Goal: Information Seeking & Learning: Learn about a topic

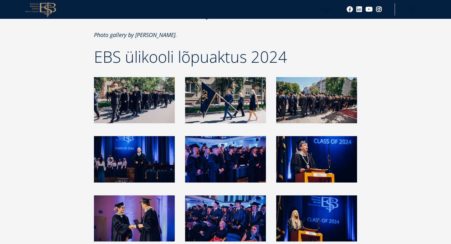
scroll to position [992, 0]
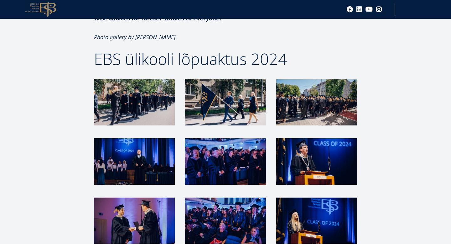
click at [209, 216] on img at bounding box center [225, 220] width 81 height 46
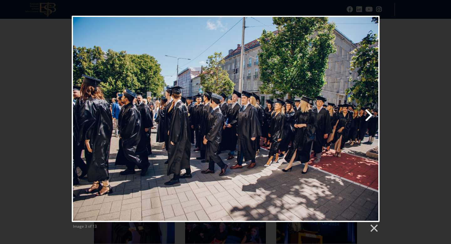
click at [236, 101] on link "Next image" at bounding box center [280, 119] width 197 height 206
click at [82, 118] on link "Previous image" at bounding box center [124, 119] width 105 height 206
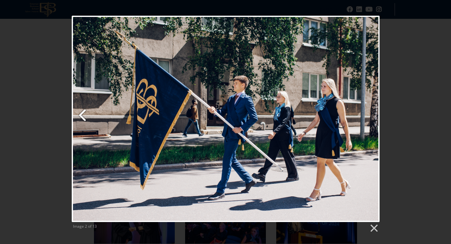
click at [82, 118] on link "Previous image" at bounding box center [124, 119] width 105 height 206
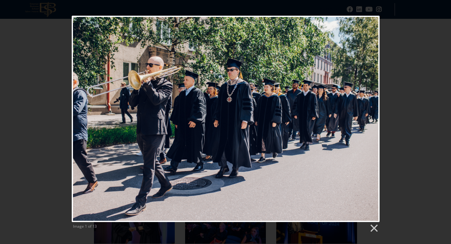
click at [82, 118] on div at bounding box center [226, 119] width 308 height 206
click at [369, 107] on link "Next image" at bounding box center [280, 119] width 197 height 206
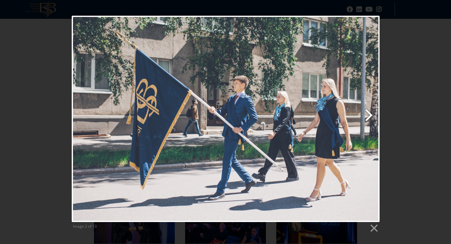
click at [369, 107] on link "Next image" at bounding box center [280, 119] width 197 height 206
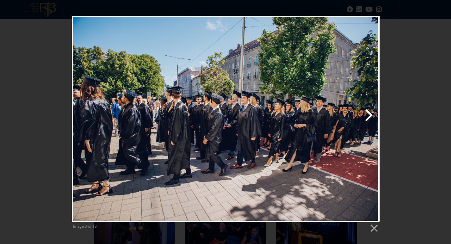
click at [369, 107] on link "Next image" at bounding box center [280, 119] width 197 height 206
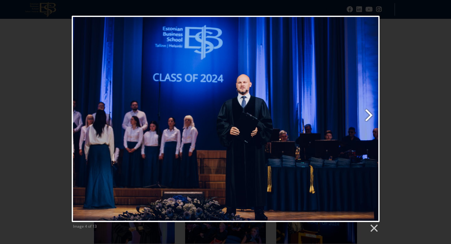
click at [369, 107] on link "Next image" at bounding box center [280, 119] width 197 height 206
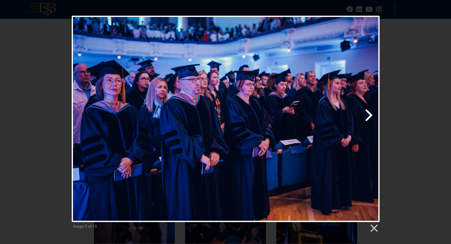
click at [369, 107] on link "Next image" at bounding box center [280, 119] width 197 height 206
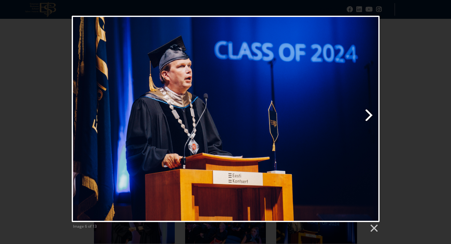
click at [369, 108] on link "Next image" at bounding box center [280, 119] width 197 height 206
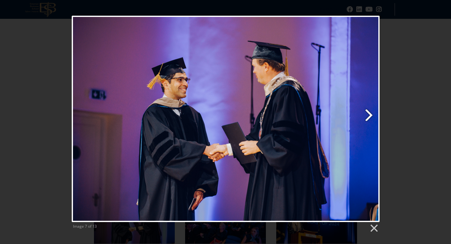
click at [369, 108] on link "Next image" at bounding box center [280, 119] width 197 height 206
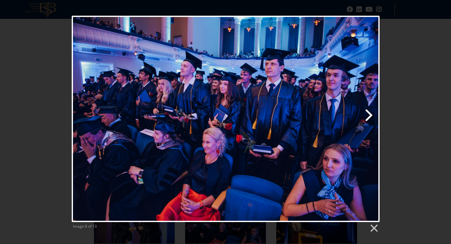
click at [369, 108] on link "Next image" at bounding box center [280, 119] width 197 height 206
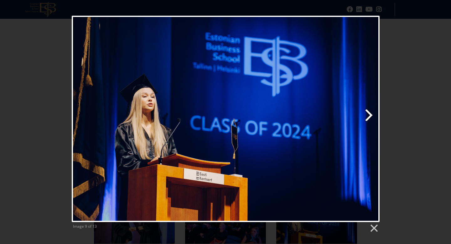
click at [369, 108] on link "Next image" at bounding box center [280, 119] width 197 height 206
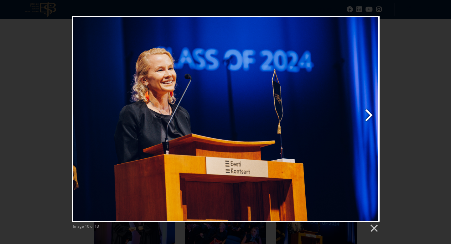
click at [369, 108] on link "Next image" at bounding box center [280, 119] width 197 height 206
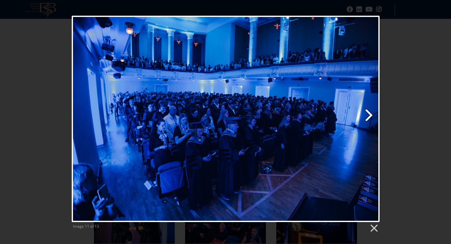
click at [369, 108] on link "Next image" at bounding box center [280, 119] width 197 height 206
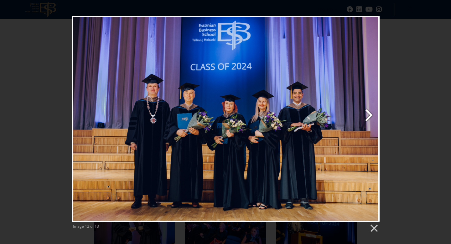
click at [369, 108] on link "Next image" at bounding box center [280, 119] width 197 height 206
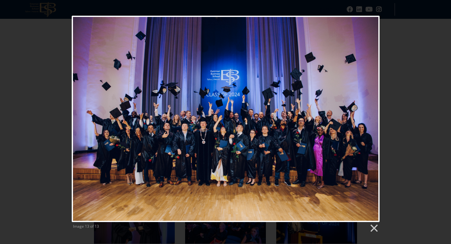
click at [436, 97] on div "Image 13 of 13" at bounding box center [225, 124] width 451 height 217
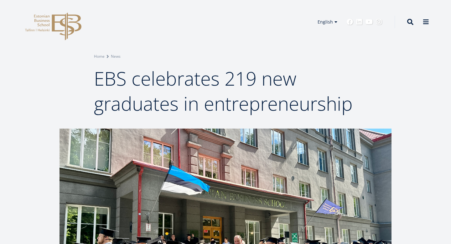
scroll to position [0, 0]
